Goal: Information Seeking & Learning: Learn about a topic

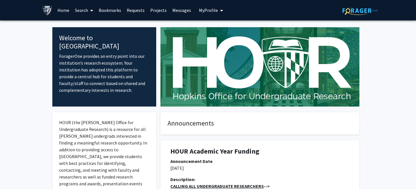
click at [153, 12] on link "Projects" at bounding box center [158, 10] width 22 height 20
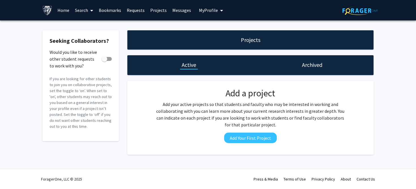
click at [84, 13] on link "Search" at bounding box center [84, 10] width 24 height 20
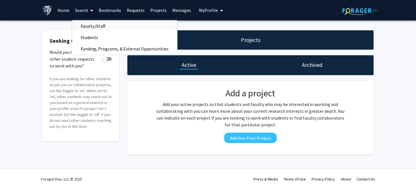
click at [86, 27] on span "Faculty/Staff" at bounding box center [93, 25] width 42 height 11
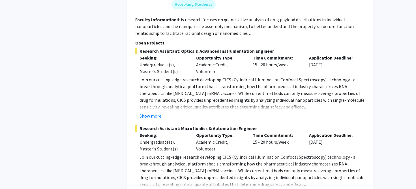
scroll to position [2748, 0]
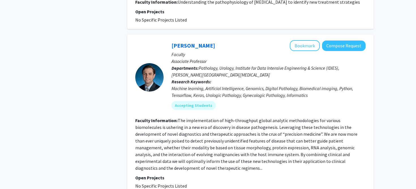
scroll to position [1336, 0]
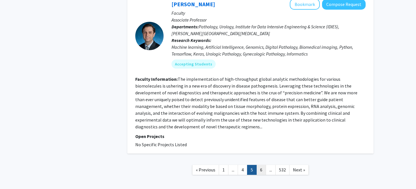
click at [259, 165] on link "6" at bounding box center [261, 170] width 10 height 10
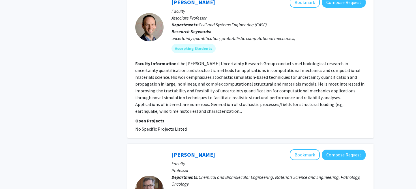
scroll to position [1436, 0]
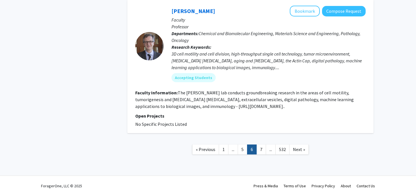
click at [269, 146] on span "..." at bounding box center [270, 149] width 3 height 6
click at [262, 144] on link "7" at bounding box center [261, 149] width 10 height 10
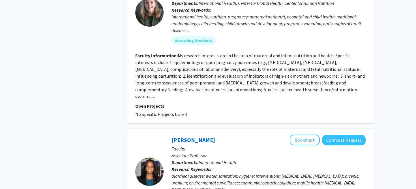
scroll to position [1416, 0]
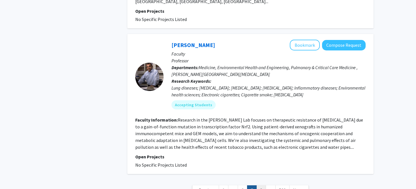
click at [261, 185] on link "8" at bounding box center [261, 190] width 10 height 10
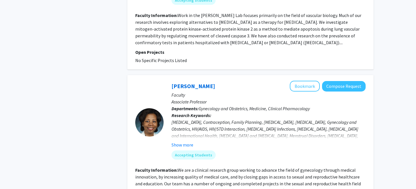
scroll to position [1386, 0]
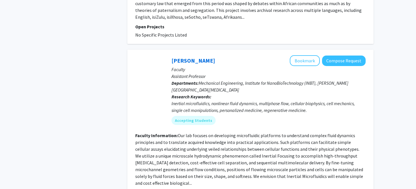
scroll to position [1366, 0]
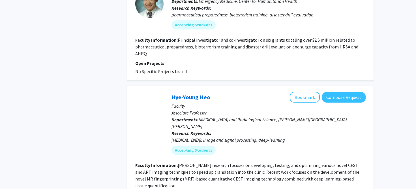
scroll to position [1359, 0]
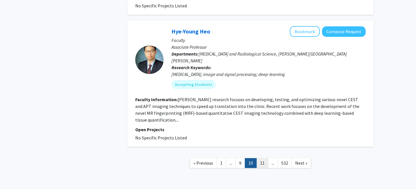
click at [261, 158] on link "11" at bounding box center [262, 163] width 12 height 10
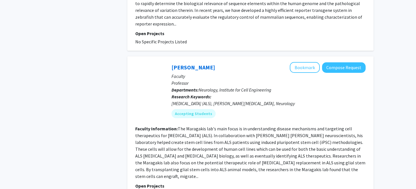
scroll to position [1434, 0]
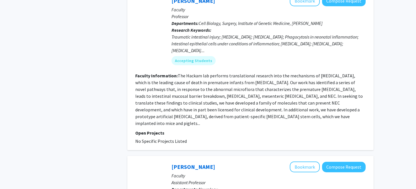
scroll to position [1370, 0]
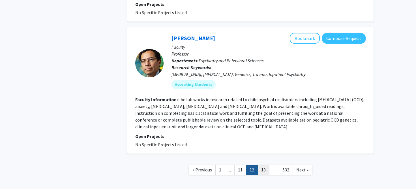
click at [265, 165] on link "13" at bounding box center [263, 170] width 12 height 10
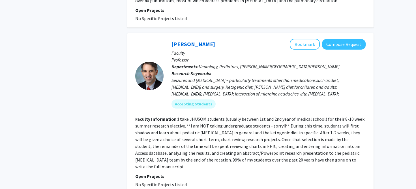
scroll to position [1366, 0]
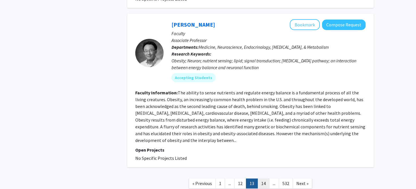
click at [261, 178] on link "14" at bounding box center [263, 183] width 12 height 10
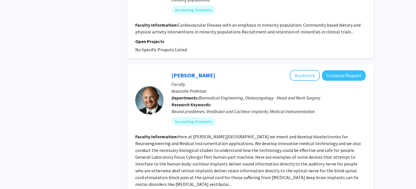
scroll to position [1345, 0]
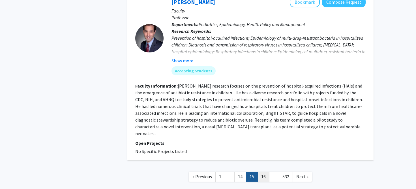
click at [262, 171] on link "16" at bounding box center [263, 176] width 12 height 10
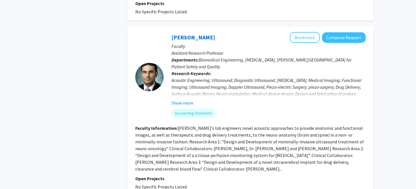
scroll to position [1385, 0]
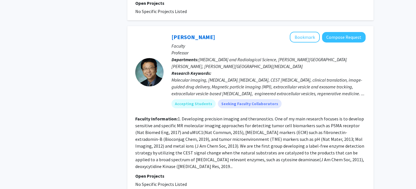
scroll to position [661, 0]
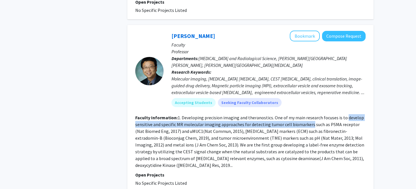
drag, startPoint x: 344, startPoint y: 103, endPoint x: 309, endPoint y: 108, distance: 35.7
click at [309, 115] on fg-read-more "1. Developing precision imaging and theranostics. One of my main research focus…" at bounding box center [249, 141] width 229 height 53
copy fg-read-more "develop sensitive and specific MR molecular imaging approaches for detecting tu…"
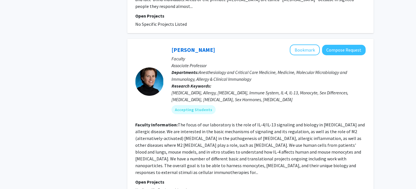
scroll to position [1392, 0]
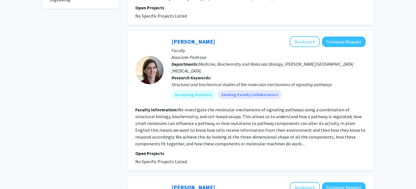
scroll to position [310, 0]
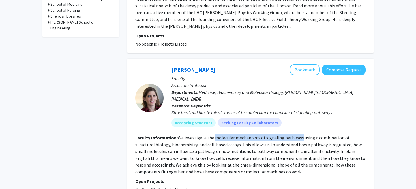
drag, startPoint x: 213, startPoint y: 124, endPoint x: 298, endPoint y: 123, distance: 85.2
click at [298, 135] on fg-read-more "We investigate the molecular mechanisms of signaling pathways using a combinati…" at bounding box center [250, 155] width 230 height 40
copy fg-read-more "molecular mechanisms of signaling pathways"
click at [318, 143] on fg-read-more "We investigate the molecular mechanisms of signaling pathways using a combinati…" at bounding box center [250, 155] width 230 height 40
